Goal: Information Seeking & Learning: Learn about a topic

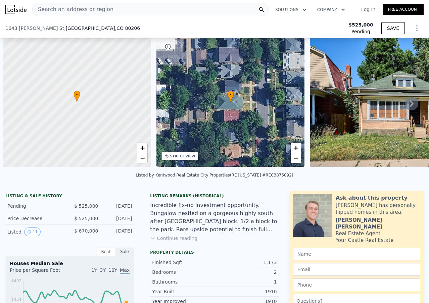
scroll to position [0, 3]
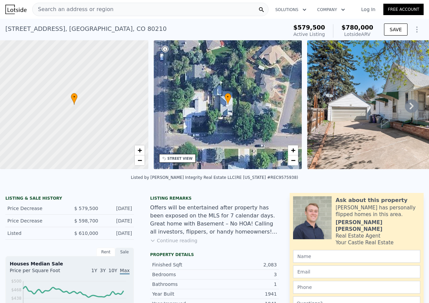
click at [362, 8] on link "Log In" at bounding box center [369, 9] width 30 height 7
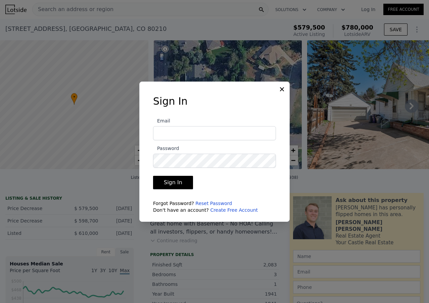
type input "[PERSON_NAME][EMAIL_ADDRESS][DOMAIN_NAME]"
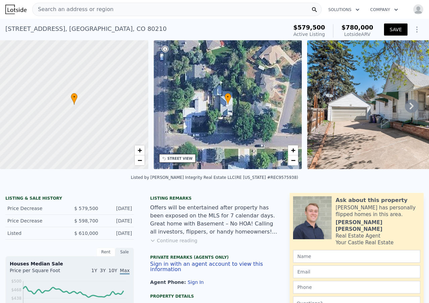
click at [388, 29] on button "SAVE" at bounding box center [396, 30] width 24 height 12
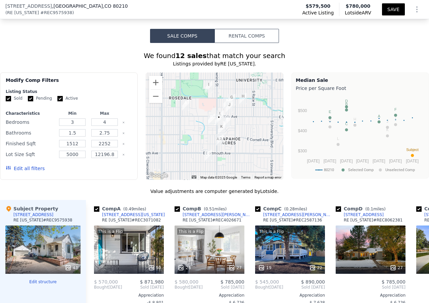
scroll to position [603, 0]
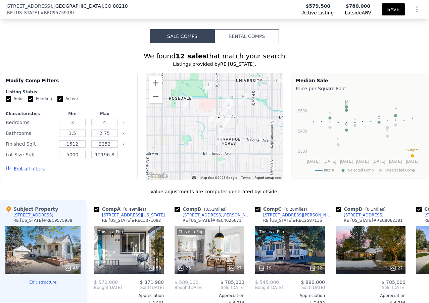
click at [29, 102] on input "Pending" at bounding box center [30, 98] width 5 height 5
checkbox input "true"
click at [58, 102] on input "Active" at bounding box center [59, 98] width 5 height 5
checkbox input "false"
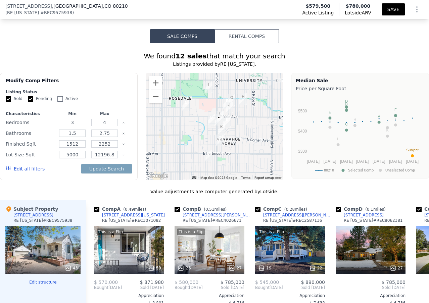
click at [69, 126] on input "3" at bounding box center [72, 122] width 27 height 7
type input "2"
click at [76, 137] on input "1.5" at bounding box center [72, 133] width 27 height 7
drag, startPoint x: 75, startPoint y: 145, endPoint x: 69, endPoint y: 145, distance: 5.7
click at [69, 137] on input "1.5" at bounding box center [72, 133] width 27 height 7
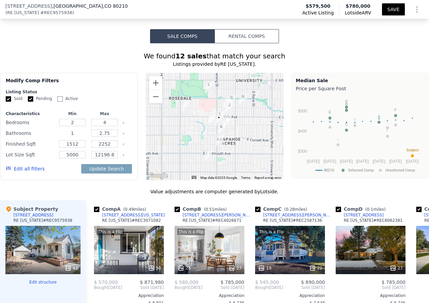
type input "1"
click at [109, 137] on input "2.75" at bounding box center [104, 133] width 27 height 7
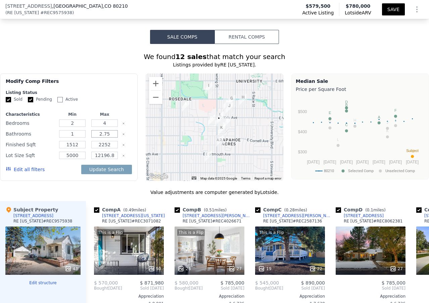
scroll to position [603, 0]
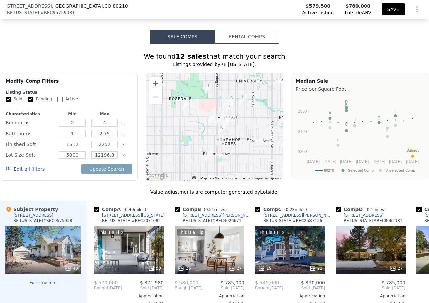
drag, startPoint x: 76, startPoint y: 156, endPoint x: 70, endPoint y: 156, distance: 5.7
click at [70, 148] on input "1512" at bounding box center [72, 144] width 27 height 7
type input "1050"
click at [108, 174] on button "Update Search" at bounding box center [106, 169] width 51 height 9
type input "12196"
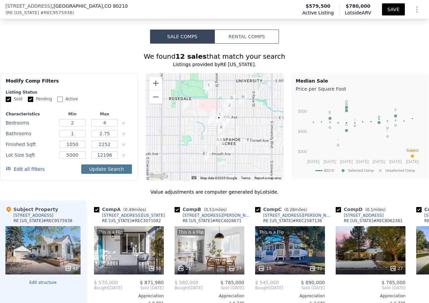
click at [119, 174] on button "Update Search" at bounding box center [106, 169] width 51 height 9
checkbox input "false"
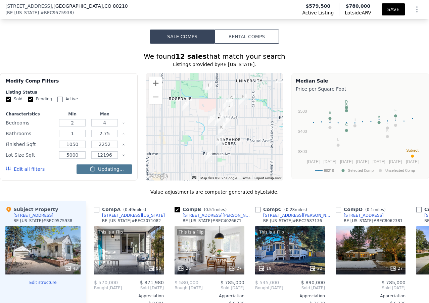
checkbox input "false"
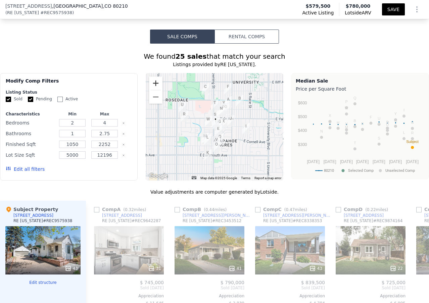
click at [154, 90] on button "Zoom in" at bounding box center [155, 83] width 13 height 13
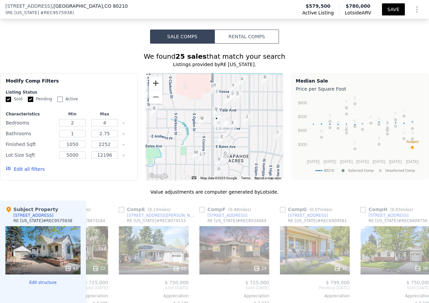
scroll to position [0, 302]
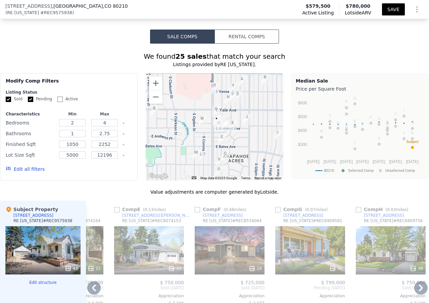
click at [278, 213] on input "checkbox" at bounding box center [278, 209] width 5 height 5
checkbox input "true"
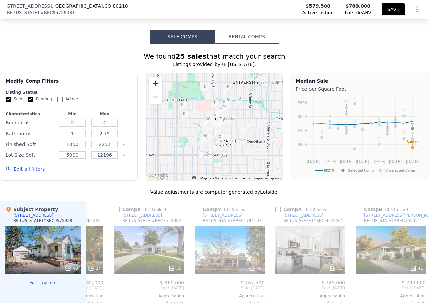
click at [152, 90] on button "Zoom in" at bounding box center [155, 83] width 13 height 13
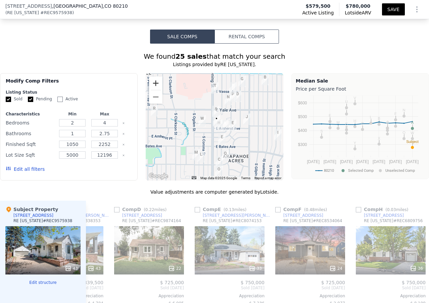
scroll to position [0, 840]
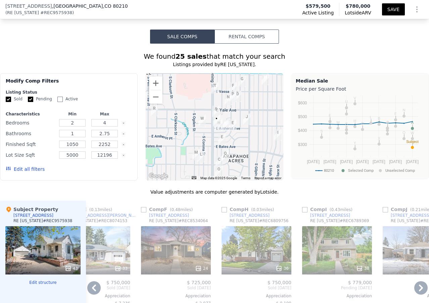
click at [223, 213] on input "checkbox" at bounding box center [224, 209] width 5 height 5
checkbox input "true"
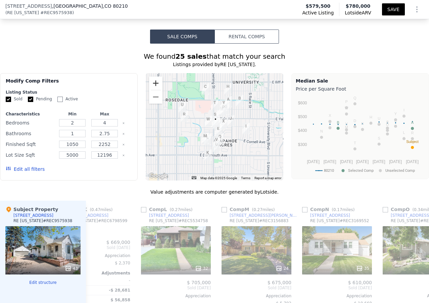
click at [151, 90] on button "Zoom in" at bounding box center [155, 83] width 13 height 13
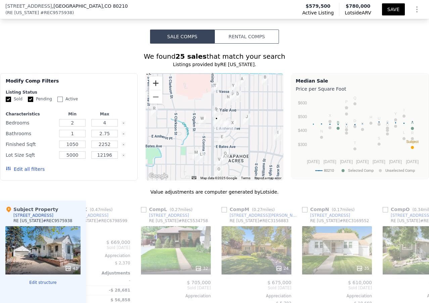
click at [151, 90] on button "Zoom in" at bounding box center [155, 83] width 13 height 13
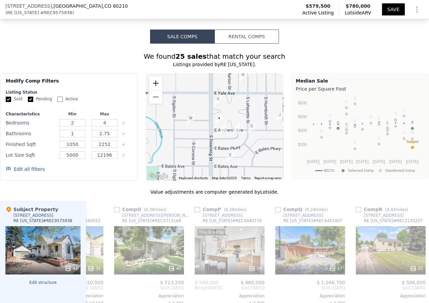
scroll to position [0, 1243]
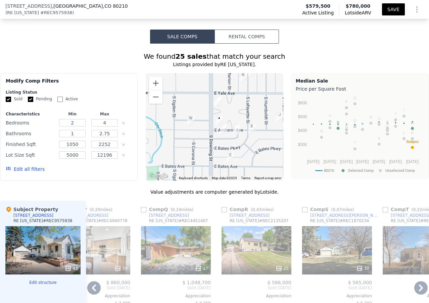
click at [305, 213] on input "checkbox" at bounding box center [304, 209] width 5 height 5
checkbox input "true"
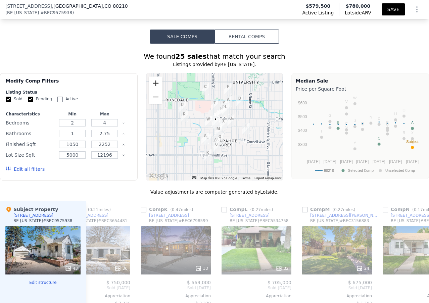
click at [153, 90] on button "Zoom in" at bounding box center [155, 83] width 13 height 13
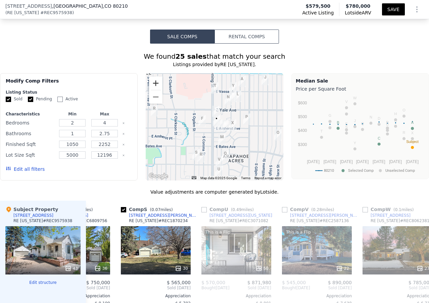
scroll to position [0, 269]
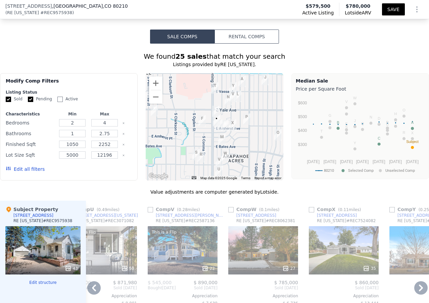
click at [313, 213] on input "checkbox" at bounding box center [311, 209] width 5 height 5
checkbox input "true"
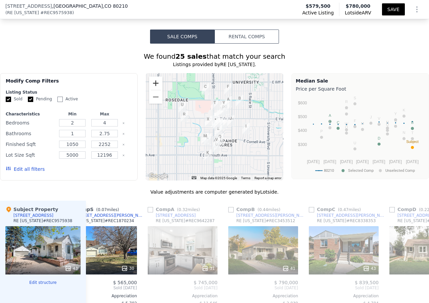
click at [152, 90] on button "Zoom in" at bounding box center [155, 83] width 13 height 13
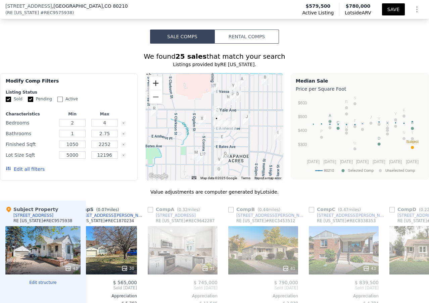
click at [152, 90] on button "Zoom in" at bounding box center [155, 83] width 13 height 13
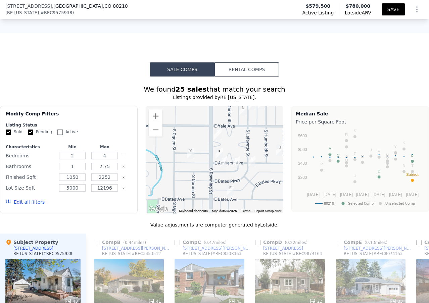
scroll to position [570, 0]
click at [339, 246] on input "checkbox" at bounding box center [338, 243] width 5 height 5
checkbox input "true"
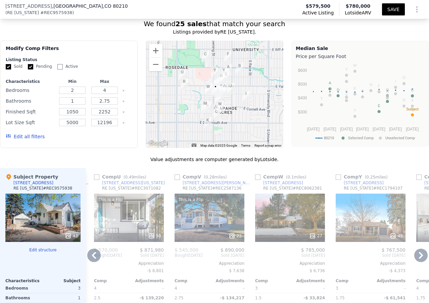
scroll to position [636, 0]
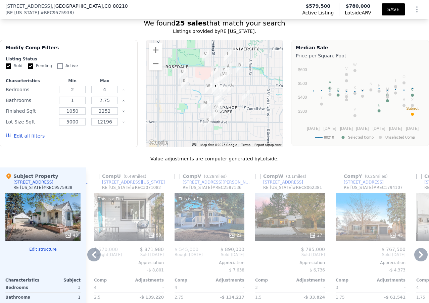
click at [257, 179] on input "checkbox" at bounding box center [257, 176] width 5 height 5
checkbox input "true"
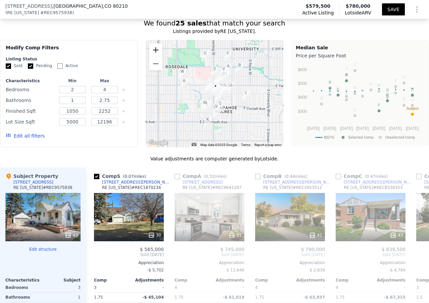
click at [155, 57] on button "Zoom in" at bounding box center [155, 49] width 13 height 13
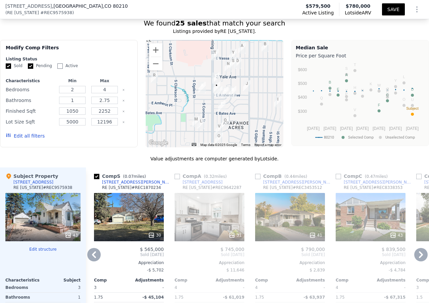
click at [90, 262] on icon at bounding box center [93, 254] width 13 height 13
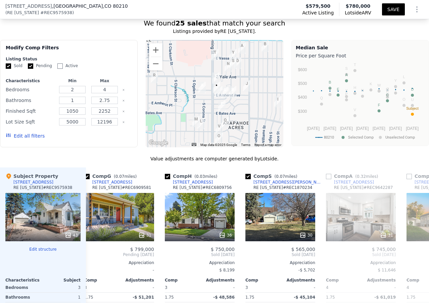
scroll to position [0, 242]
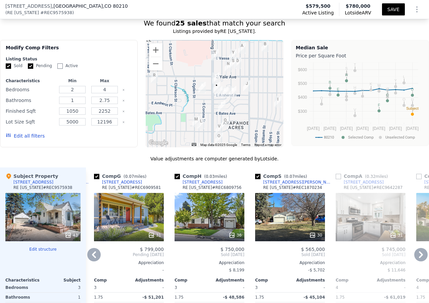
click at [90, 262] on icon at bounding box center [93, 254] width 13 height 13
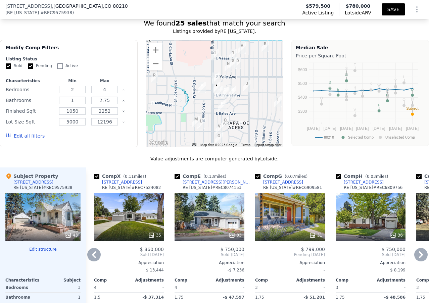
click at [90, 262] on icon at bounding box center [93, 254] width 13 height 13
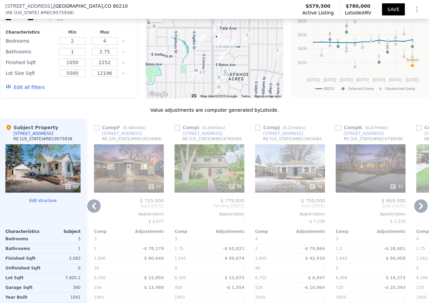
scroll to position [670, 0]
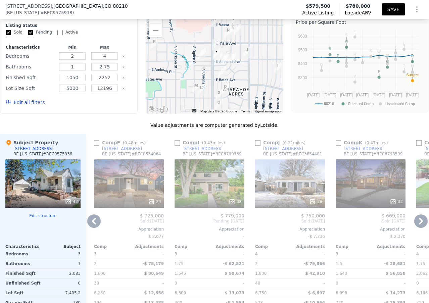
click at [257, 146] on input "checkbox" at bounding box center [257, 142] width 5 height 5
checkbox input "true"
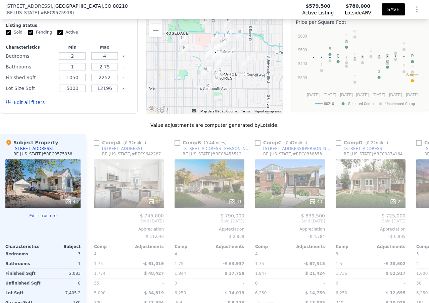
checkbox input "true"
type input "3"
type input "1.5"
type input "1512"
type input "12196.8"
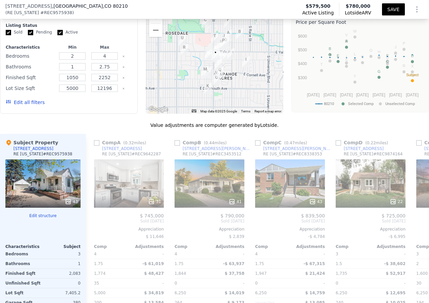
checkbox input "false"
checkbox input "true"
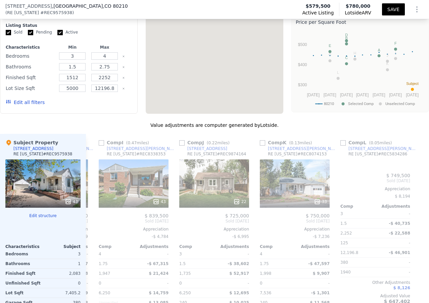
scroll to position [0, 646]
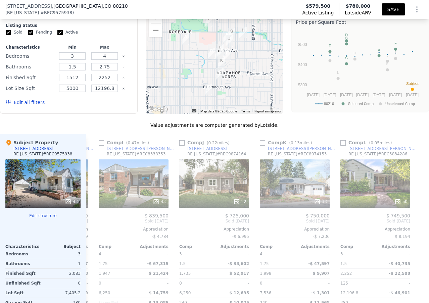
click at [155, 23] on button "Zoom in" at bounding box center [155, 16] width 13 height 13
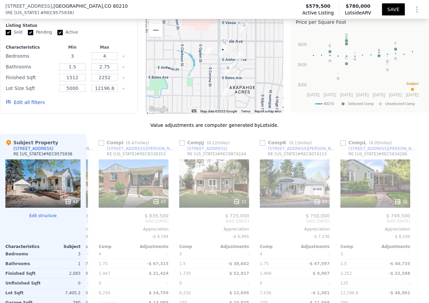
drag, startPoint x: 72, startPoint y: 68, endPoint x: 67, endPoint y: 69, distance: 5.7
click at [67, 60] on input "3" at bounding box center [72, 55] width 27 height 7
type input "2"
drag, startPoint x: 78, startPoint y: 89, endPoint x: 59, endPoint y: 91, distance: 18.6
click at [59, 81] on input "1512" at bounding box center [72, 77] width 27 height 7
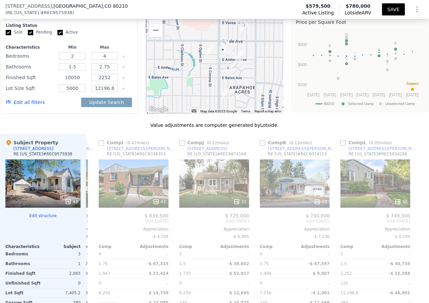
type input "10050"
drag, startPoint x: 75, startPoint y: 79, endPoint x: 65, endPoint y: 78, distance: 10.4
click at [65, 71] on input "1.5" at bounding box center [72, 66] width 27 height 7
type input "1"
click at [112, 92] on input "12196.8" at bounding box center [104, 88] width 27 height 7
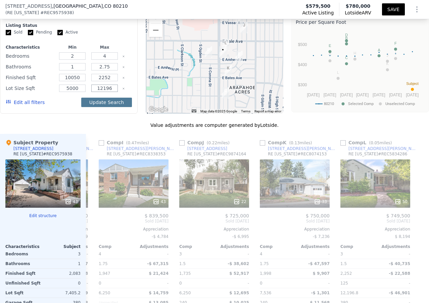
type input "12196"
click at [102, 107] on button "Update Search" at bounding box center [106, 102] width 51 height 9
click at [74, 81] on input "10050" at bounding box center [72, 77] width 27 height 7
type input "1050"
click at [103, 107] on button "Update Search" at bounding box center [106, 102] width 51 height 9
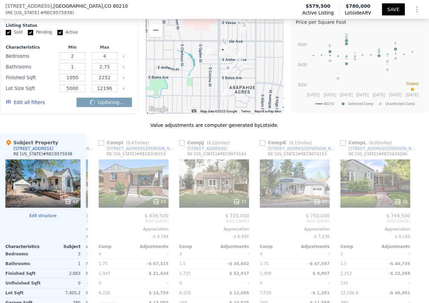
checkbox input "false"
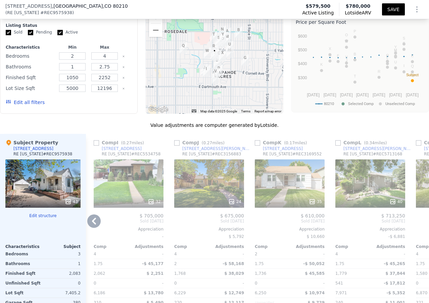
click at [88, 228] on icon at bounding box center [93, 221] width 13 height 13
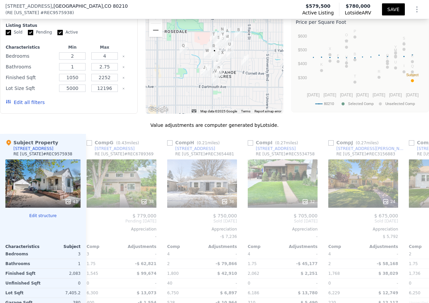
scroll to position [0, 484]
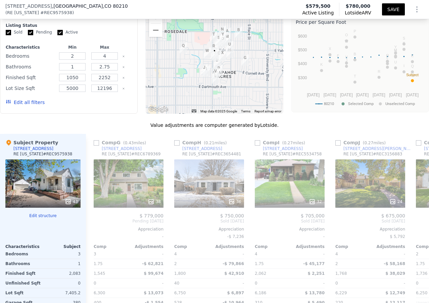
click at [88, 233] on div "Comp A ( 0.32 miles) [STREET_ADDRESS][US_STATE] # REC9642287 31 $ 745,000 Sold …" at bounding box center [257, 242] width 343 height 216
click at [90, 228] on icon at bounding box center [93, 221] width 13 height 13
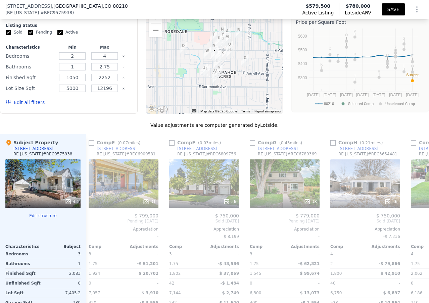
scroll to position [0, 323]
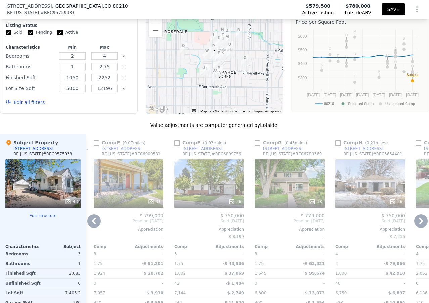
click at [90, 228] on icon at bounding box center [93, 221] width 13 height 13
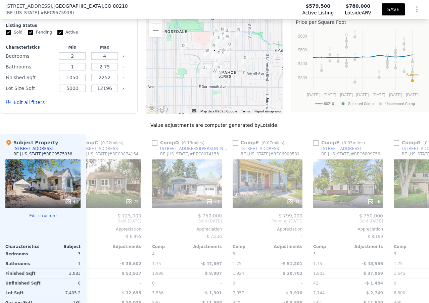
scroll to position [0, 162]
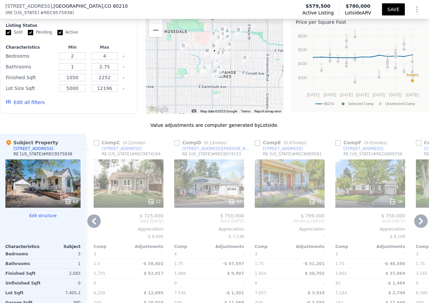
click at [90, 228] on icon at bounding box center [93, 221] width 13 height 13
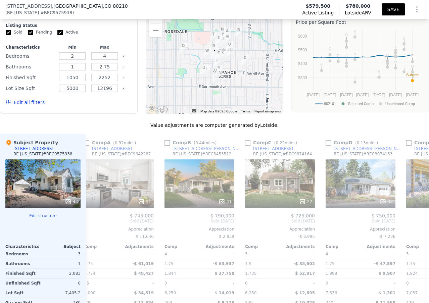
scroll to position [0, 0]
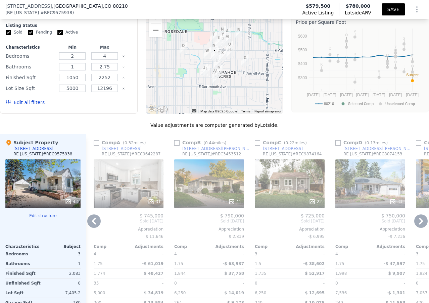
click at [59, 35] on input "Active" at bounding box center [59, 32] width 5 height 5
checkbox input "false"
click at [111, 107] on button "Update Search" at bounding box center [106, 102] width 51 height 9
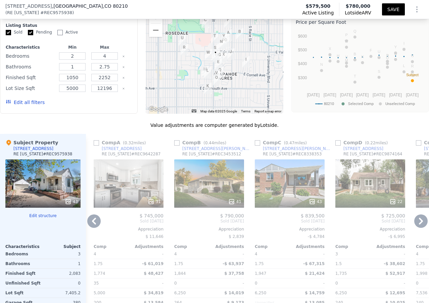
click at [24, 106] on button "Edit all filters" at bounding box center [25, 102] width 39 height 7
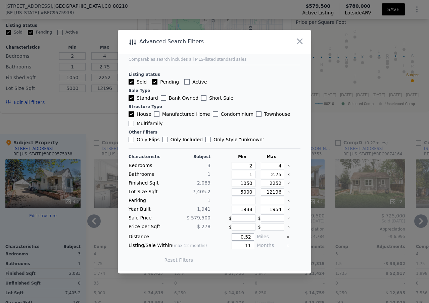
drag, startPoint x: 243, startPoint y: 238, endPoint x: 249, endPoint y: 237, distance: 5.7
click at [249, 237] on input "0.52" at bounding box center [243, 237] width 23 height 7
type input "0.25"
click at [131, 140] on input "Only Flips" at bounding box center [131, 139] width 5 height 5
checkbox input "true"
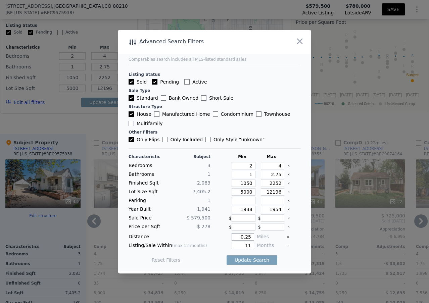
click at [245, 237] on input "0.25" at bounding box center [243, 237] width 23 height 7
type input "0.5"
click at [247, 259] on button "Update Search" at bounding box center [252, 260] width 51 height 9
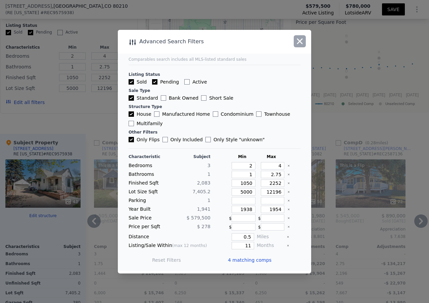
click at [298, 44] on icon "button" at bounding box center [299, 41] width 9 height 9
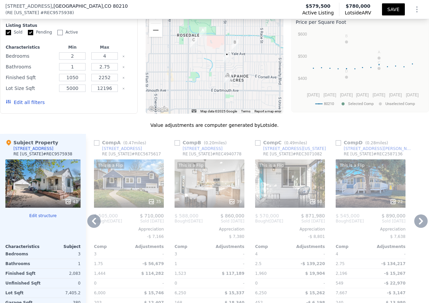
click at [94, 146] on input "checkbox" at bounding box center [96, 142] width 5 height 5
checkbox input "true"
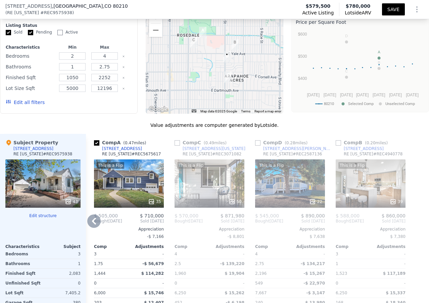
click at [177, 146] on input "checkbox" at bounding box center [177, 142] width 5 height 5
checkbox input "true"
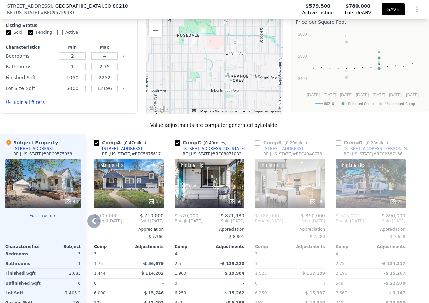
click at [257, 146] on input "checkbox" at bounding box center [257, 142] width 5 height 5
checkbox input "true"
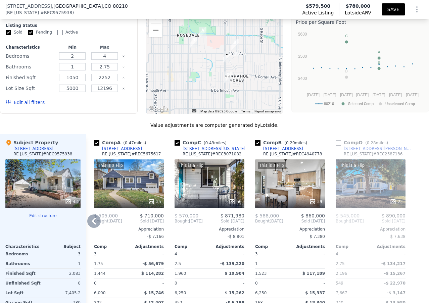
click at [338, 146] on input "checkbox" at bounding box center [338, 142] width 5 height 5
checkbox input "true"
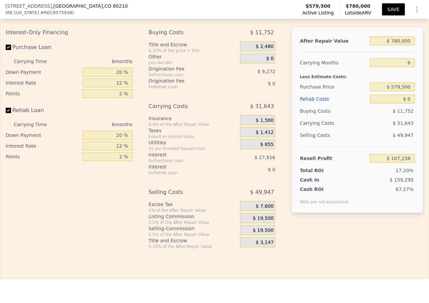
scroll to position [1106, 0]
drag, startPoint x: 116, startPoint y: 88, endPoint x: 121, endPoint y: 88, distance: 5.7
click at [121, 76] on input "20 %" at bounding box center [108, 72] width 50 height 9
type input "1 %"
type input "$ 98,350"
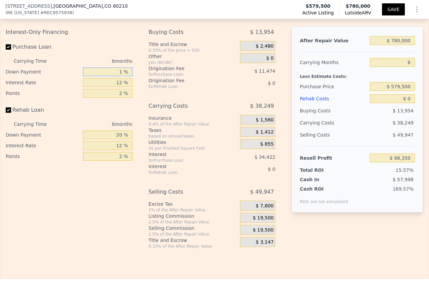
type input "10 %"
type input "$ 102,519"
type input "10 %"
click at [121, 98] on input "2 %" at bounding box center [108, 93] width 50 height 9
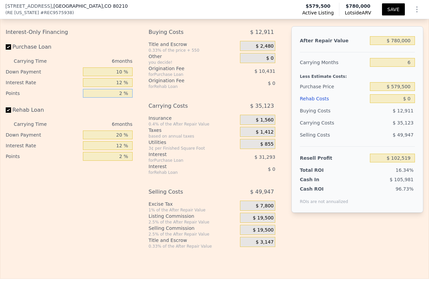
type input "1 %"
type input "$ 107,734"
type input "1 %"
click at [117, 139] on input "20 %" at bounding box center [108, 135] width 50 height 9
click at [119, 161] on input "2 %" at bounding box center [108, 156] width 50 height 9
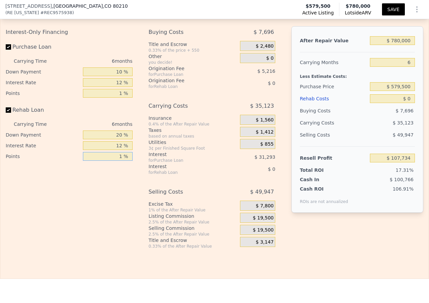
type input "1 %"
click at [159, 115] on div "Carrying Costs $ 35,123" at bounding box center [212, 107] width 127 height 15
click at [102, 150] on input "12 %" at bounding box center [108, 145] width 50 height 9
drag, startPoint x: 392, startPoint y: 104, endPoint x: 396, endPoint y: 104, distance: 4.0
click at [396, 91] on input "$ 579,500" at bounding box center [392, 86] width 45 height 9
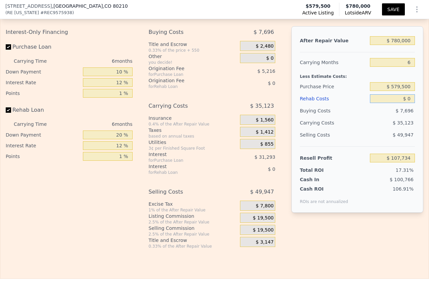
click at [406, 103] on input "$ 0" at bounding box center [392, 98] width 45 height 9
click at [403, 103] on input "$ 0" at bounding box center [392, 98] width 45 height 9
click at [405, 103] on input "$ 0" at bounding box center [392, 98] width 45 height 9
type input "$ 1"
type input "$ 107,733"
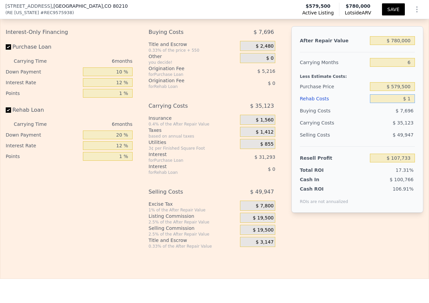
type input "$ 10"
type input "$ 107,724"
type input "$ 100"
type input "$ 107,627"
type input "$ 1,000"
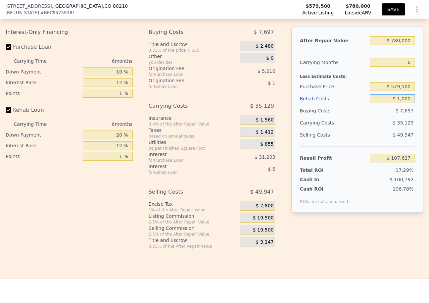
type input "$ 106,678"
type input "$ 10,000"
type input "$ 97,174"
type input "$ 100,000"
type input "$ 2,134"
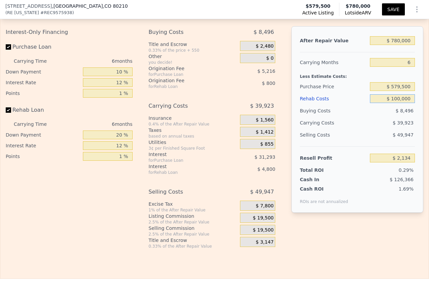
type input "$ 100,000"
click at [393, 91] on input "$ 579,500" at bounding box center [392, 86] width 45 height 9
drag, startPoint x: 393, startPoint y: 104, endPoint x: 400, endPoint y: 104, distance: 7.1
click at [400, 91] on input "$ 579,500" at bounding box center [392, 86] width 45 height 9
type input "$ 500,500"
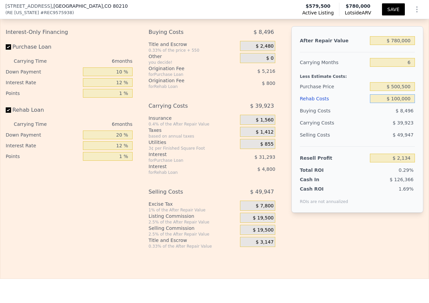
click at [393, 103] on input "$ 100,000" at bounding box center [392, 98] width 45 height 9
type input "$ 86,374"
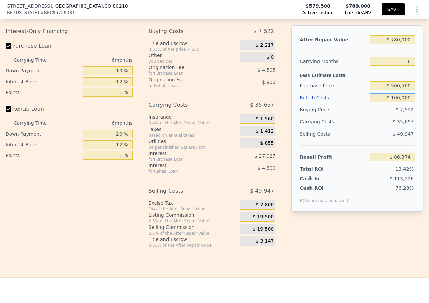
scroll to position [1107, 0]
click at [394, 102] on input "$ 100,000" at bounding box center [392, 98] width 45 height 9
type input "$ 120,000"
type input "$ 65,254"
click at [394, 102] on input "$ 120,000" at bounding box center [392, 98] width 45 height 9
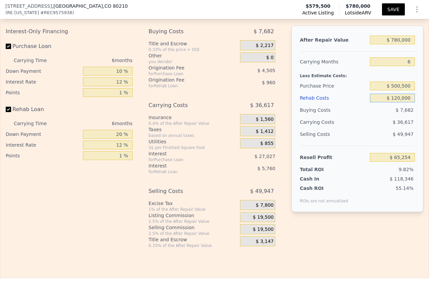
type input "$ 110,000"
type input "$ 75,814"
type input "$ 110,000"
click at [394, 90] on input "$ 500,500" at bounding box center [392, 86] width 45 height 9
type input "$ 510,500"
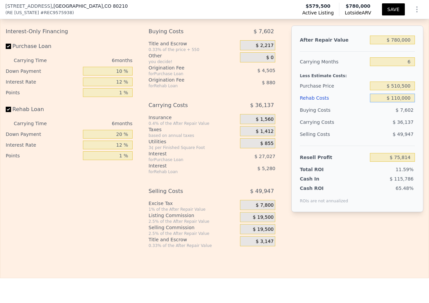
type input "$ 65,151"
click at [394, 102] on input "$ 110,000" at bounding box center [392, 98] width 45 height 9
type input "$ 100,000"
type input "$ 75,711"
type input "$ 100,000"
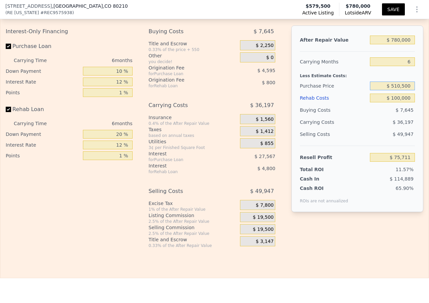
click at [392, 90] on input "$ 510,500" at bounding box center [392, 86] width 45 height 9
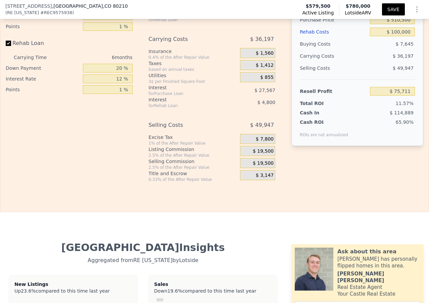
click at [384, 9] on button "SAVE" at bounding box center [393, 9] width 23 height 12
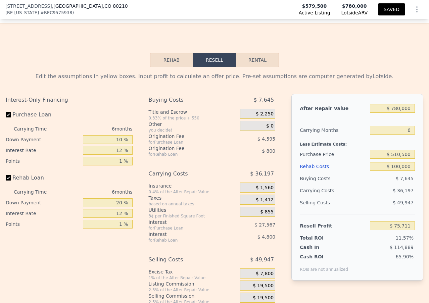
scroll to position [1039, 0]
click at [414, 11] on icon "Show Options" at bounding box center [417, 9] width 8 height 8
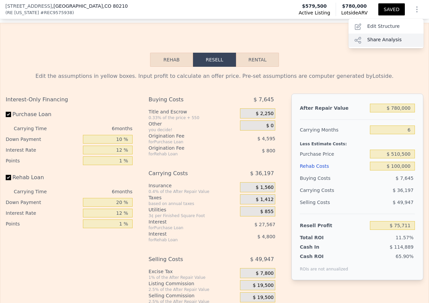
click at [375, 37] on div "Share Analysis" at bounding box center [386, 40] width 75 height 13
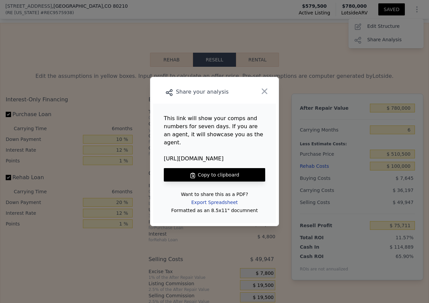
click at [216, 197] on div "Export Spreadsheet" at bounding box center [214, 203] width 57 height 12
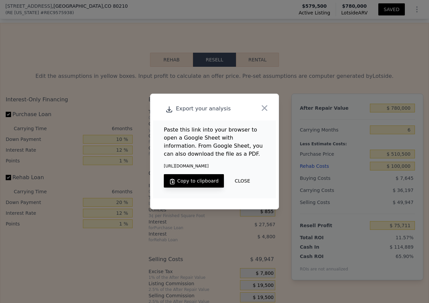
click at [203, 183] on button "Copy to clipboard" at bounding box center [194, 180] width 60 height 13
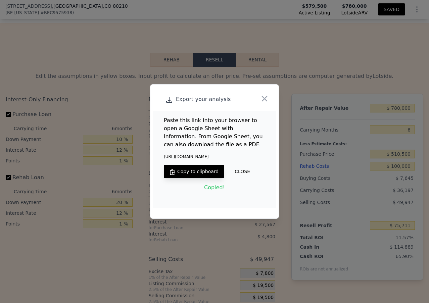
click at [235, 171] on button "CLOSE" at bounding box center [242, 171] width 37 height 13
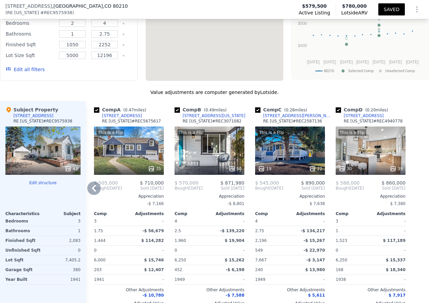
checkbox input "true"
type input "3"
type input "1444"
type input "2196"
type input "6000"
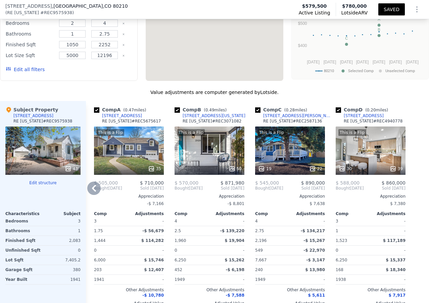
type input "7667"
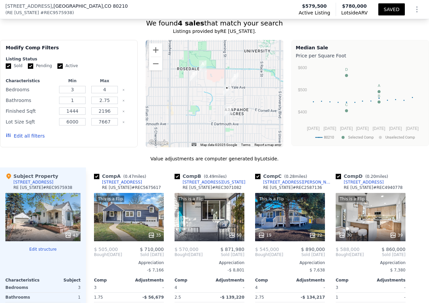
scroll to position [636, 0]
click at [25, 140] on button "Edit all filters" at bounding box center [25, 136] width 39 height 7
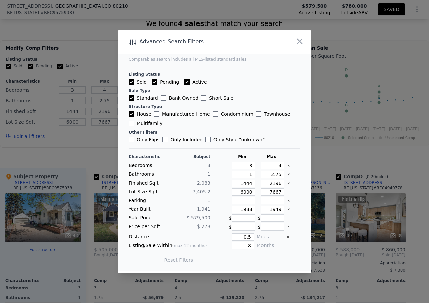
drag, startPoint x: 246, startPoint y: 167, endPoint x: 264, endPoint y: 164, distance: 18.8
click at [264, 164] on div "Bedrooms 3 3 4" at bounding box center [215, 165] width 172 height 7
type input "2"
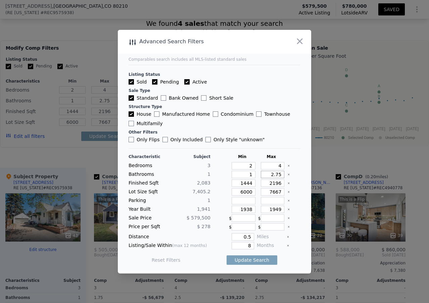
drag, startPoint x: 269, startPoint y: 175, endPoint x: 277, endPoint y: 174, distance: 8.7
click at [277, 174] on input "2.75" at bounding box center [273, 174] width 24 height 7
type input "3"
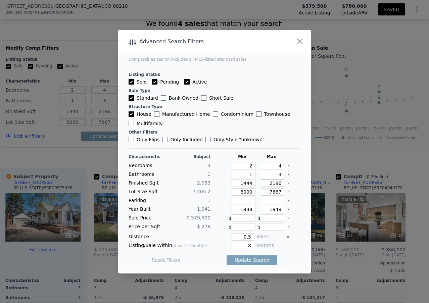
drag, startPoint x: 267, startPoint y: 184, endPoint x: 278, endPoint y: 184, distance: 10.8
click at [278, 184] on input "2196" at bounding box center [273, 183] width 24 height 7
type input "2"
type input "24"
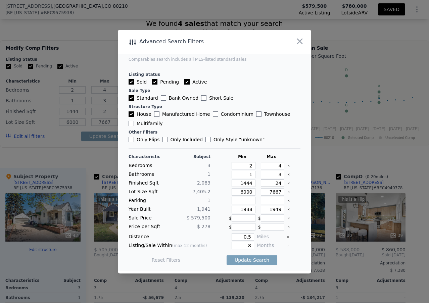
type input "24"
type input "240"
type input "2400"
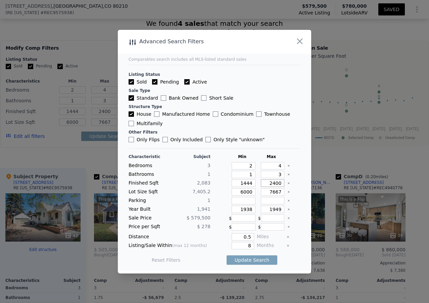
type input "2400"
click at [269, 193] on input "7667" at bounding box center [273, 192] width 24 height 7
drag, startPoint x: 241, startPoint y: 183, endPoint x: 248, endPoint y: 183, distance: 7.4
click at [248, 183] on input "1444" at bounding box center [244, 183] width 24 height 7
type input "10"
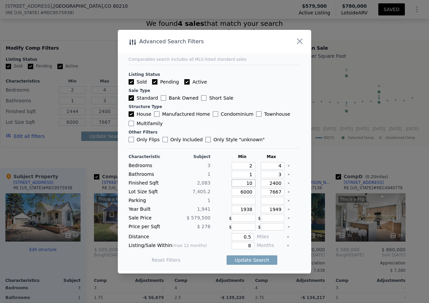
type input "10"
type input "100"
click at [249, 261] on button "Update Search" at bounding box center [252, 260] width 51 height 9
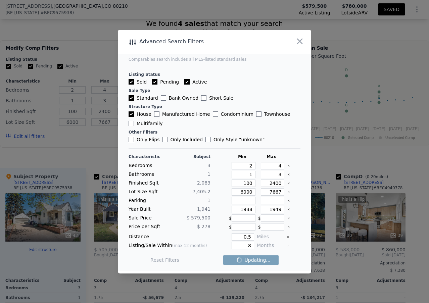
click at [130, 140] on input "Only Flips" at bounding box center [131, 139] width 5 height 5
checkbox input "true"
checkbox input "false"
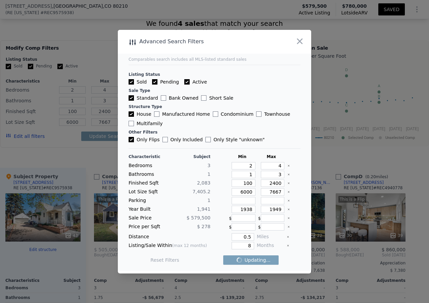
checkbox input "false"
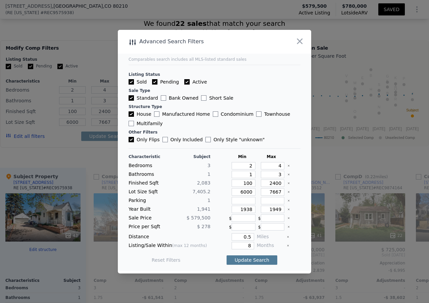
click at [259, 260] on button "Update Search" at bounding box center [252, 260] width 51 height 9
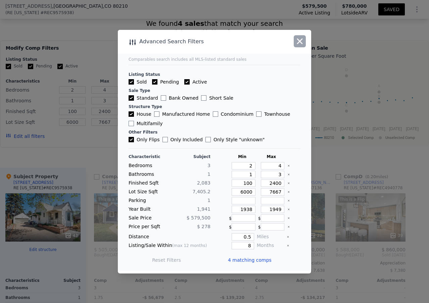
click at [303, 45] on icon "button" at bounding box center [299, 41] width 9 height 9
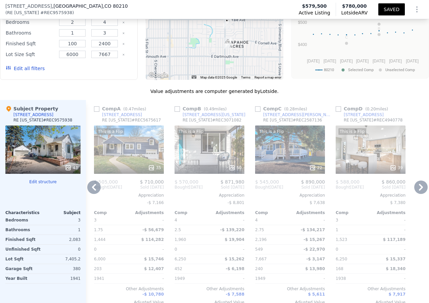
scroll to position [703, 0]
click at [417, 195] on icon at bounding box center [421, 187] width 13 height 13
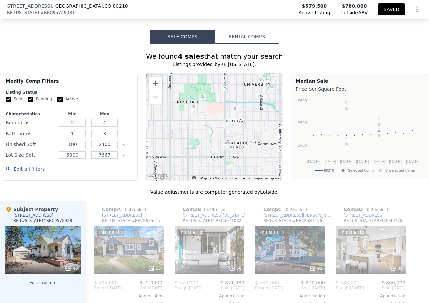
scroll to position [603, 0]
click at [33, 173] on button "Edit all filters" at bounding box center [25, 169] width 39 height 7
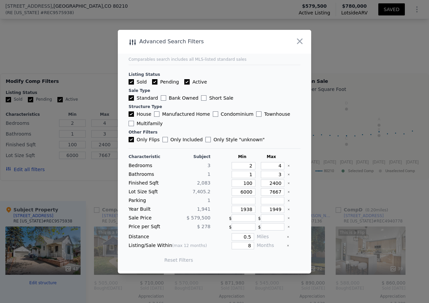
click at [130, 140] on input "Only Flips" at bounding box center [131, 139] width 5 height 5
checkbox input "false"
click at [246, 261] on button "Update Search" at bounding box center [252, 260] width 51 height 9
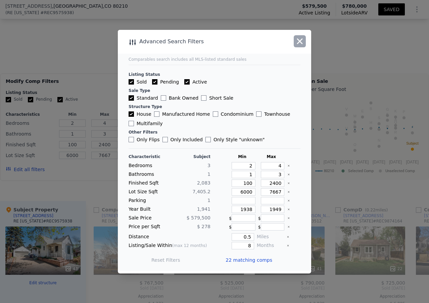
click at [300, 43] on icon "button" at bounding box center [299, 41] width 9 height 9
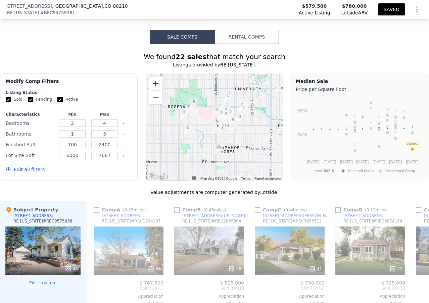
click at [158, 90] on button "Zoom in" at bounding box center [155, 83] width 13 height 13
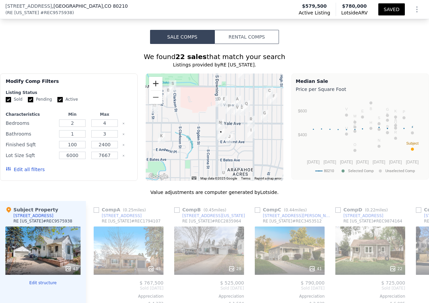
click at [156, 90] on button "Zoom in" at bounding box center [155, 83] width 13 height 13
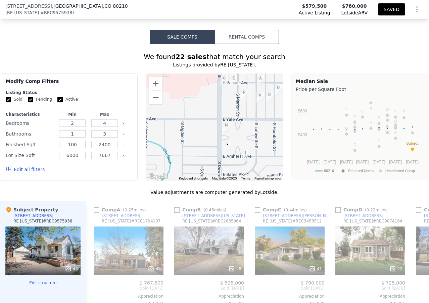
click at [28, 173] on button "Edit all filters" at bounding box center [25, 169] width 39 height 7
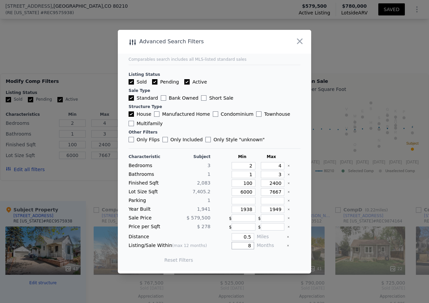
drag, startPoint x: 244, startPoint y: 247, endPoint x: 251, endPoint y: 245, distance: 7.9
click at [251, 245] on div "Listing/Sale Within (max 12 months) 8 Months" at bounding box center [215, 245] width 172 height 7
type input "11"
click at [251, 259] on button "Update Search" at bounding box center [252, 260] width 51 height 9
click at [248, 183] on input "100" at bounding box center [244, 183] width 24 height 7
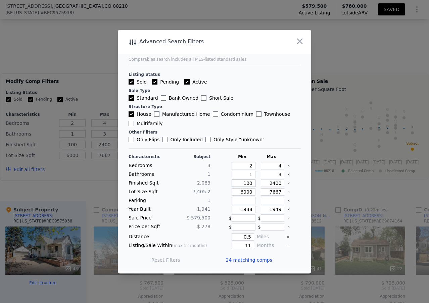
type input "1000"
click at [250, 260] on button "Update Search" at bounding box center [252, 260] width 51 height 9
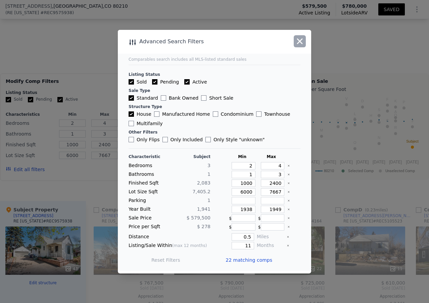
click at [298, 45] on icon "button" at bounding box center [299, 41] width 9 height 9
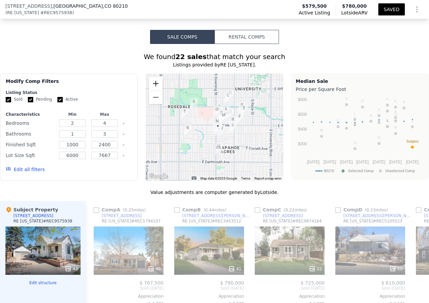
click at [159, 90] on button "Zoom in" at bounding box center [155, 83] width 13 height 13
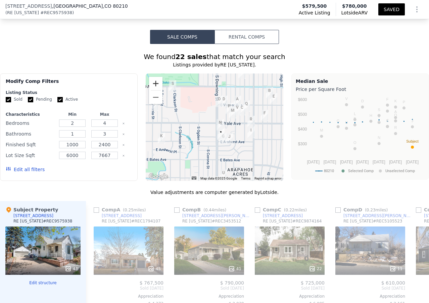
click at [154, 90] on button "Zoom in" at bounding box center [155, 83] width 13 height 13
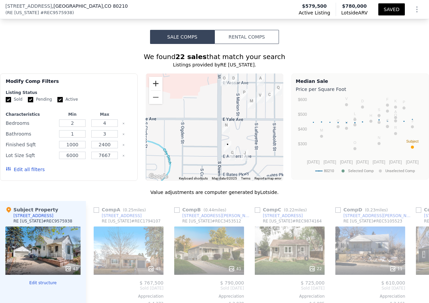
click at [155, 90] on button "Zoom in" at bounding box center [155, 83] width 13 height 13
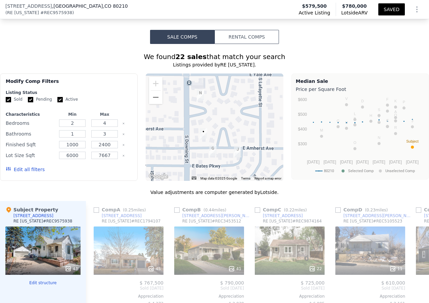
drag, startPoint x: 230, startPoint y: 157, endPoint x: 190, endPoint y: 117, distance: 55.8
click at [190, 117] on div at bounding box center [215, 128] width 138 height 108
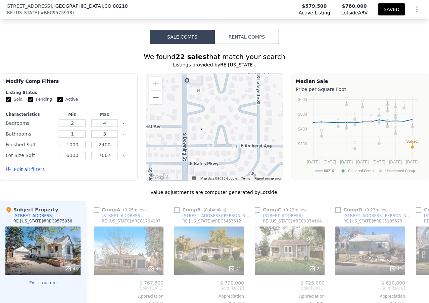
click at [232, 145] on div at bounding box center [215, 128] width 138 height 108
click at [158, 104] on button "Zoom out" at bounding box center [155, 97] width 13 height 13
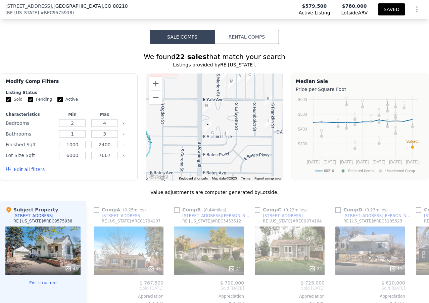
click at [22, 173] on button "Edit all filters" at bounding box center [25, 169] width 39 height 7
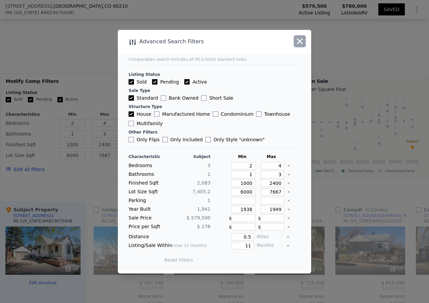
click at [300, 43] on icon "button" at bounding box center [299, 41] width 9 height 9
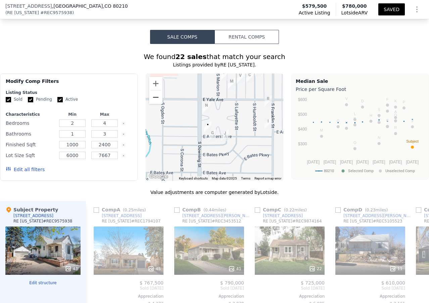
click at [153, 104] on button "Zoom out" at bounding box center [155, 97] width 13 height 13
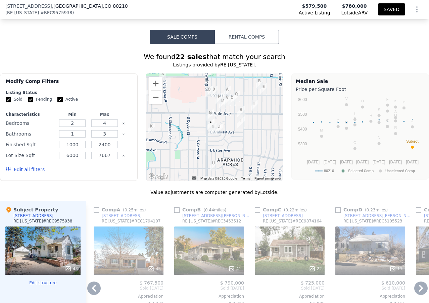
click at [419, 292] on icon at bounding box center [421, 288] width 4 height 7
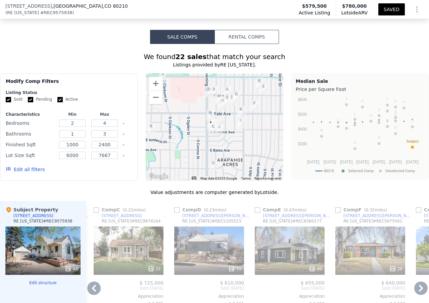
click at [416, 295] on icon at bounding box center [421, 288] width 13 height 13
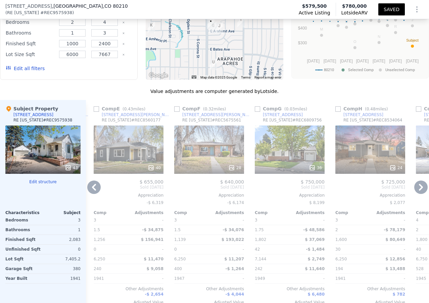
scroll to position [703, 0]
click at [258, 112] on input "checkbox" at bounding box center [257, 109] width 5 height 5
checkbox input "true"
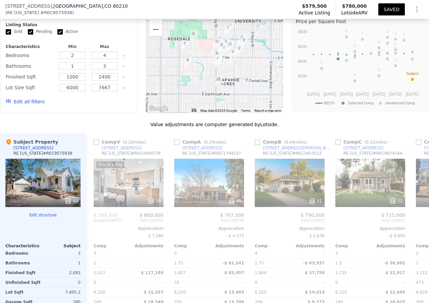
scroll to position [670, 0]
click at [154, 23] on button "Zoom in" at bounding box center [155, 15] width 13 height 13
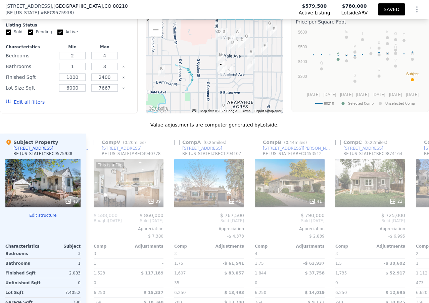
click at [154, 23] on button "Zoom in" at bounding box center [155, 15] width 13 height 13
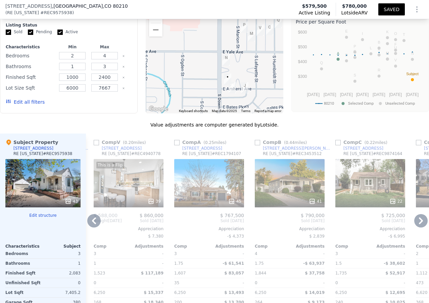
click at [415, 228] on icon at bounding box center [421, 220] width 13 height 13
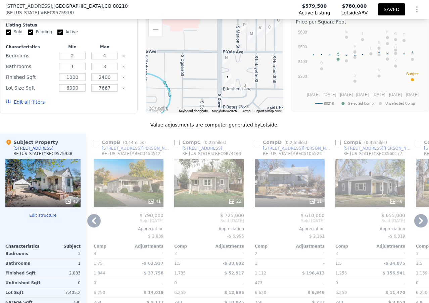
click at [419, 224] on icon at bounding box center [421, 221] width 4 height 7
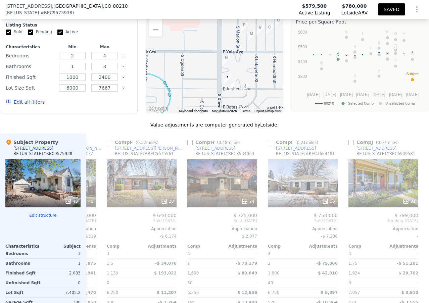
scroll to position [0, 807]
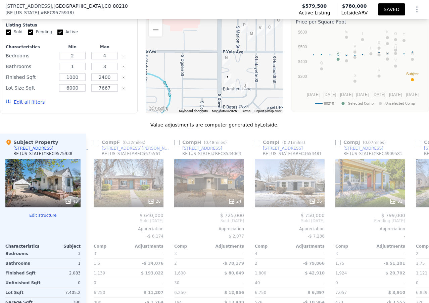
click at [415, 230] on div "Comp G ( 0.03 miles) [STREET_ADDRESS][US_STATE] # REC6809756 36 $ 750,000 Sold …" at bounding box center [257, 242] width 343 height 216
click at [419, 224] on icon at bounding box center [421, 221] width 4 height 7
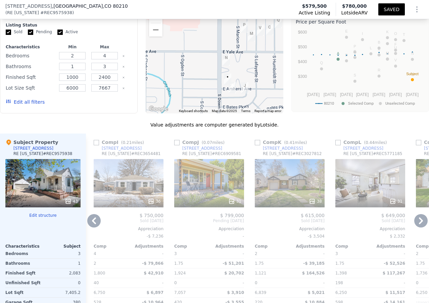
click at [419, 224] on icon at bounding box center [421, 221] width 4 height 7
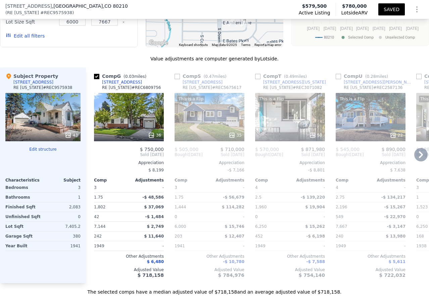
scroll to position [737, 0]
drag, startPoint x: 176, startPoint y: 86, endPoint x: 175, endPoint y: 91, distance: 4.4
click at [176, 79] on input "checkbox" at bounding box center [177, 76] width 5 height 5
checkbox input "true"
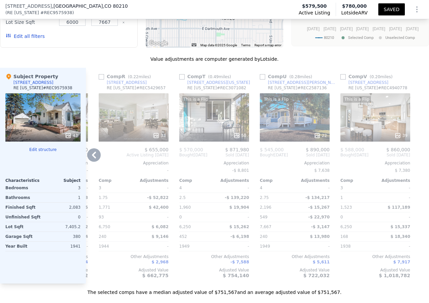
scroll to position [736, 0]
click at [341, 79] on input "checkbox" at bounding box center [343, 76] width 5 height 5
checkbox input "true"
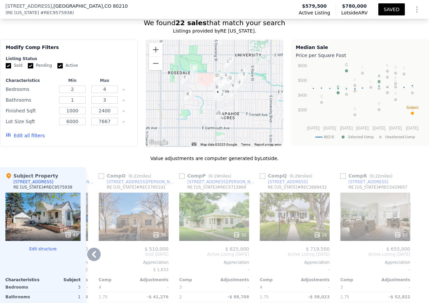
scroll to position [636, 0]
click at [95, 262] on icon at bounding box center [93, 254] width 13 height 13
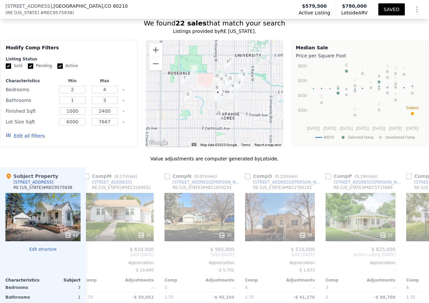
scroll to position [0, 1291]
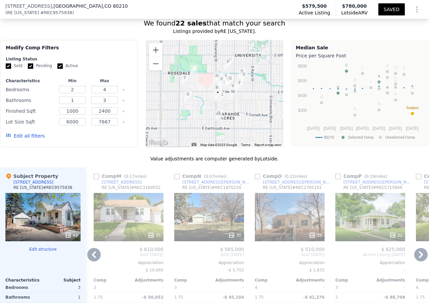
click at [95, 262] on icon at bounding box center [93, 254] width 13 height 13
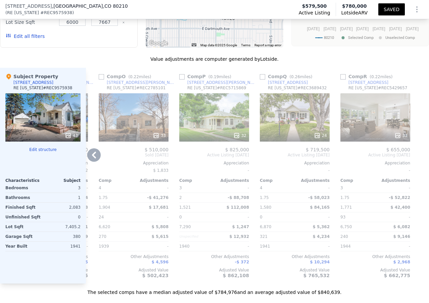
scroll to position [736, 0]
click at [260, 79] on input "checkbox" at bounding box center [262, 76] width 5 height 5
checkbox input "true"
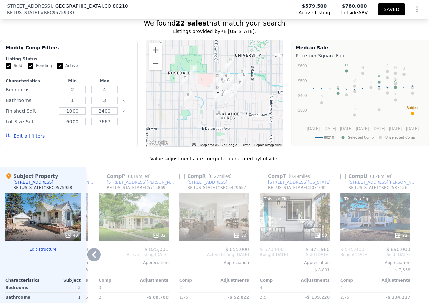
scroll to position [636, 0]
click at [260, 180] on input "checkbox" at bounding box center [262, 176] width 5 height 5
checkbox input "true"
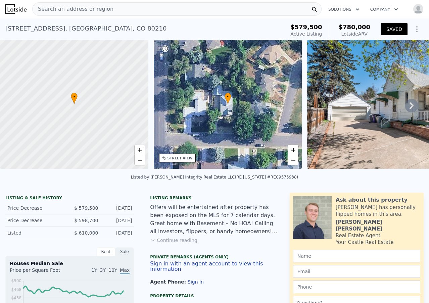
scroll to position [0, 0]
